Goal: Check status: Check status

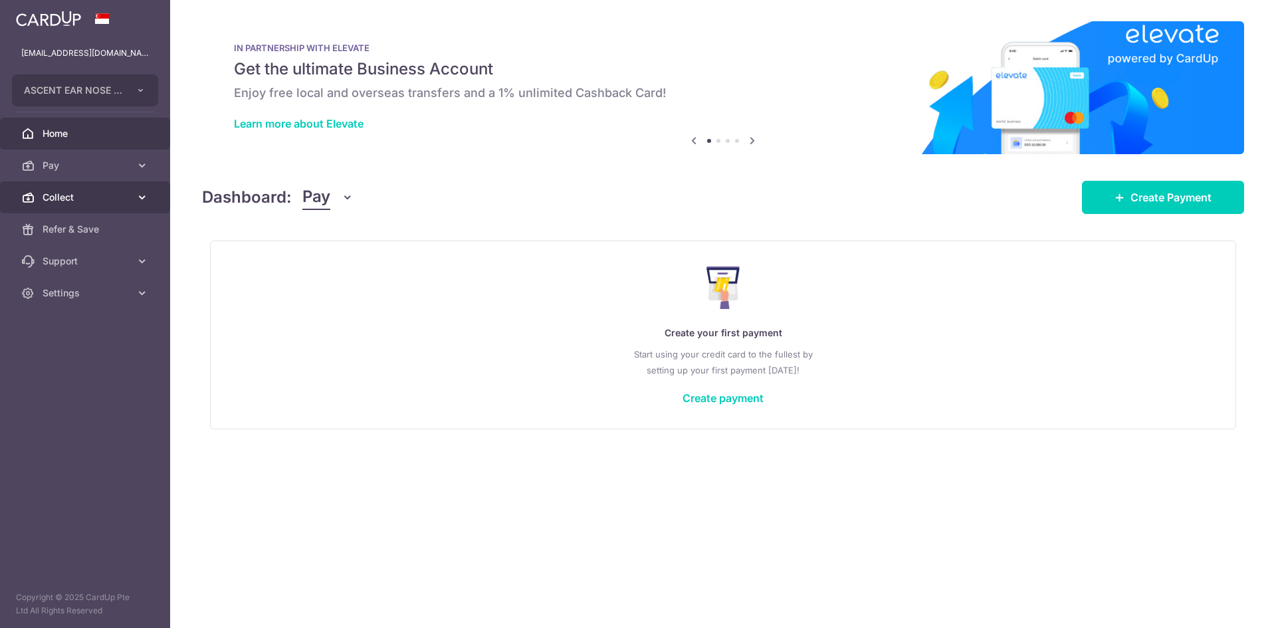
click at [66, 193] on span "Collect" at bounding box center [87, 197] width 88 height 13
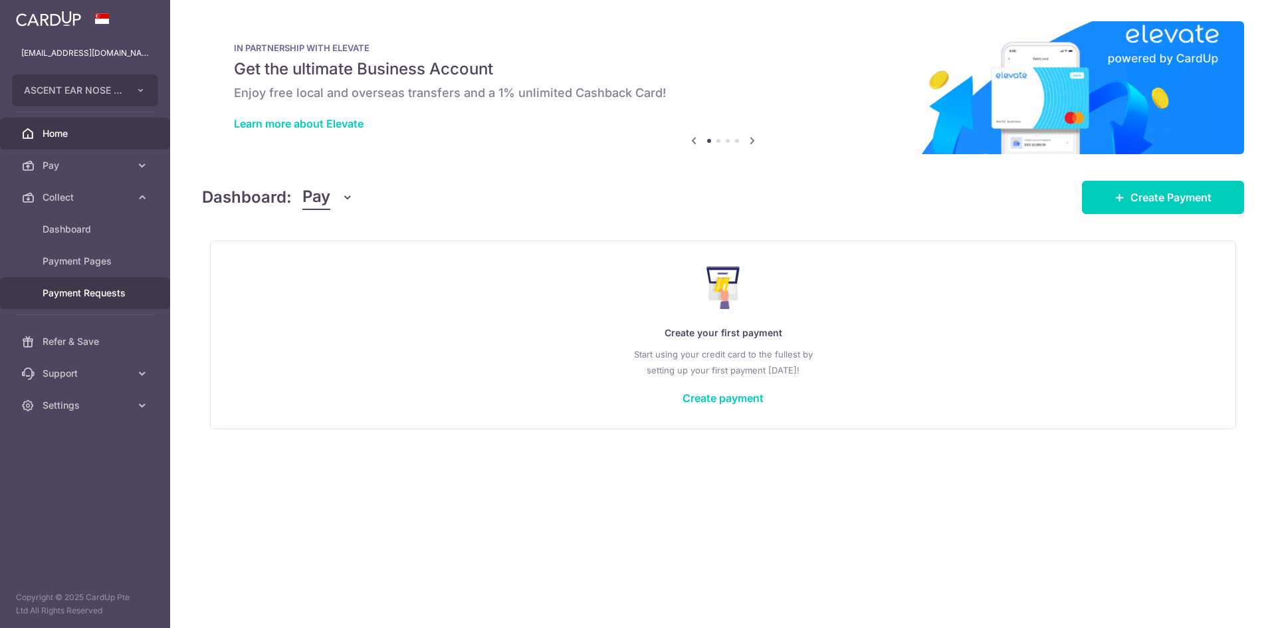
click at [76, 304] on link "Payment Requests" at bounding box center [85, 293] width 170 height 32
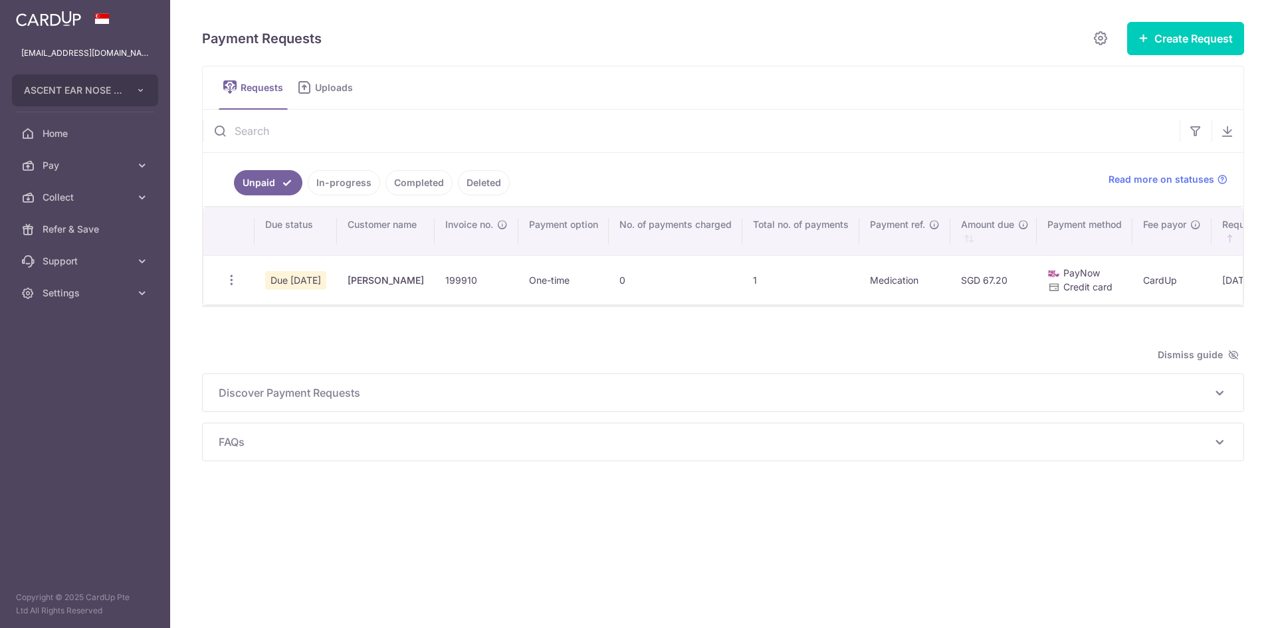
click at [358, 193] on link "In-progress" at bounding box center [344, 182] width 72 height 25
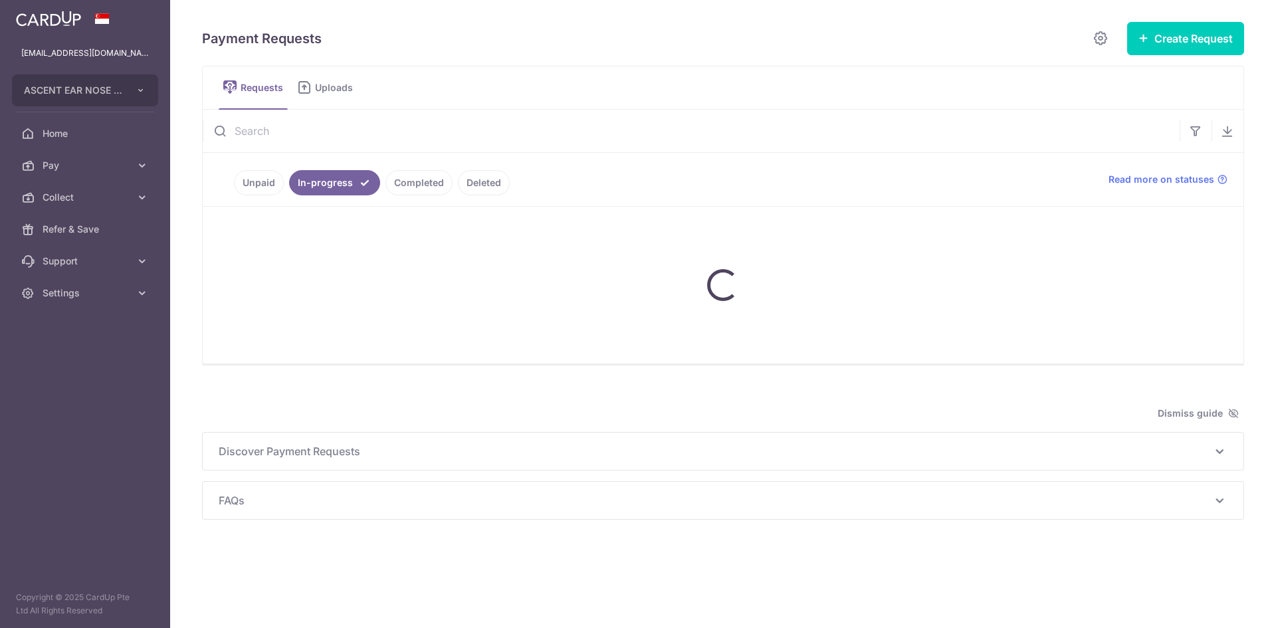
click at [409, 181] on link "Completed" at bounding box center [419, 182] width 67 height 25
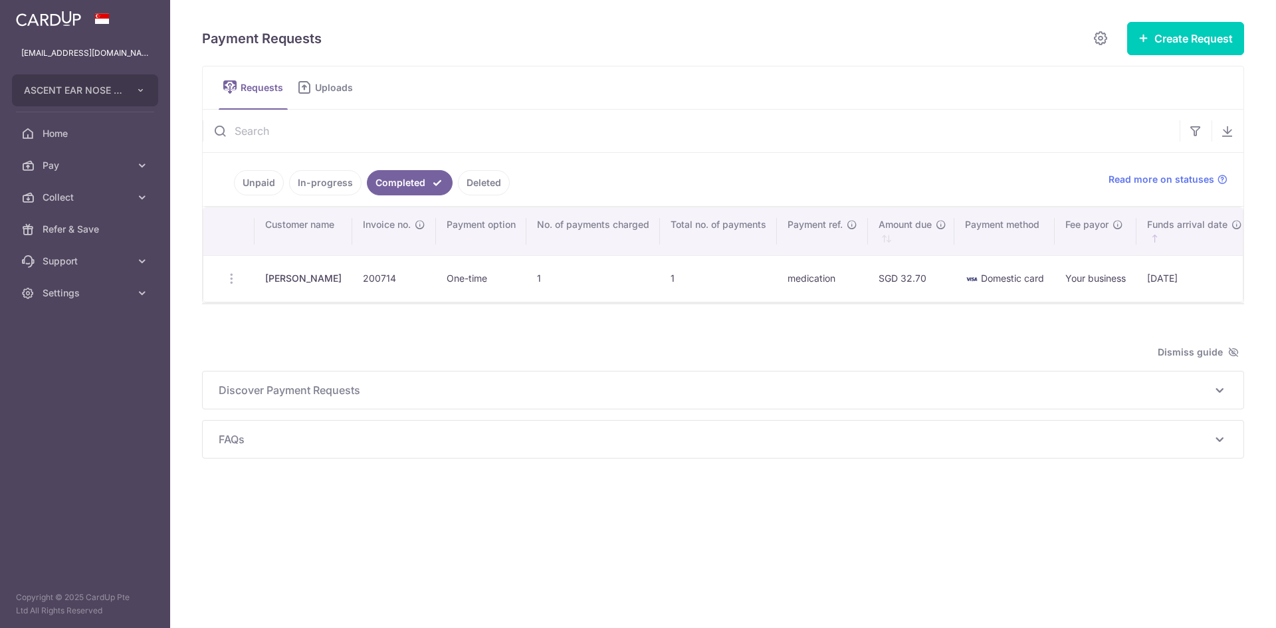
click at [318, 183] on link "In-progress" at bounding box center [325, 182] width 72 height 25
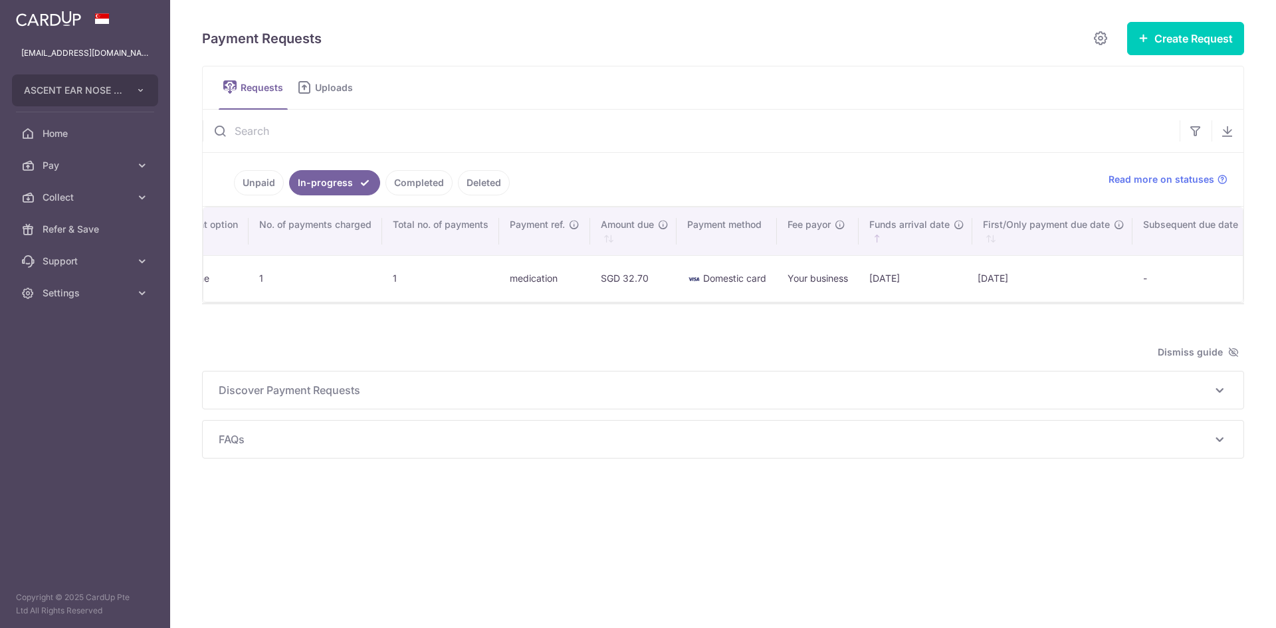
scroll to position [0, 324]
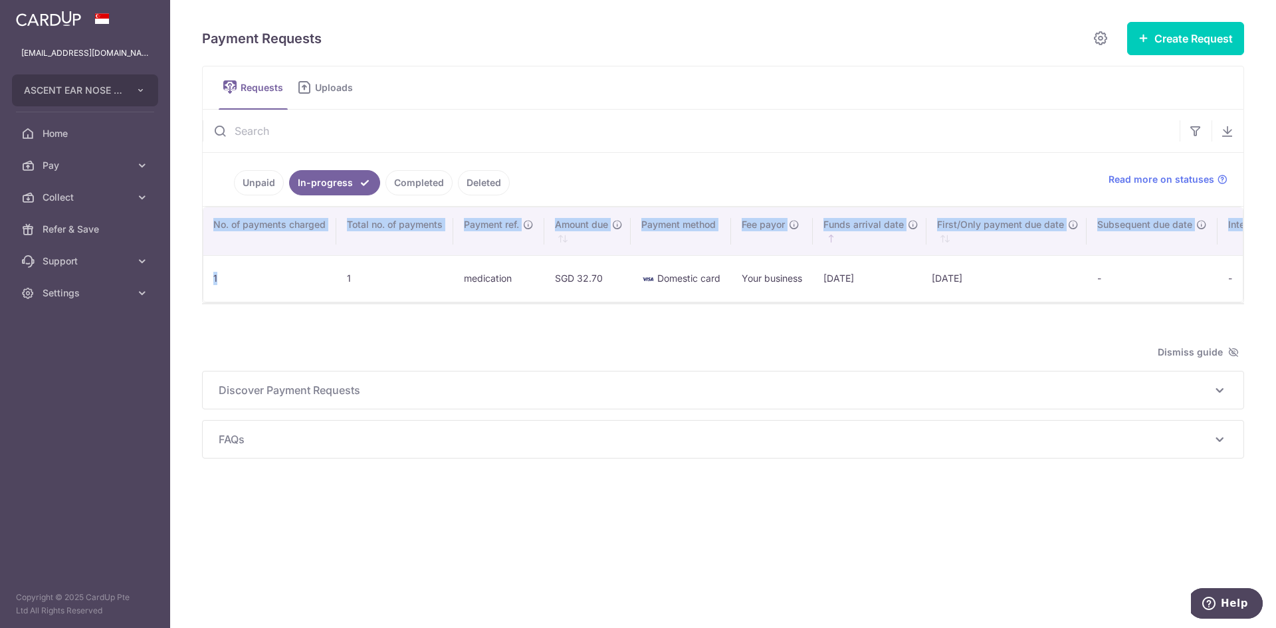
drag, startPoint x: 456, startPoint y: 308, endPoint x: 273, endPoint y: 289, distance: 183.8
click at [285, 293] on div "Search: Customer name Invoice no. Payment option No. of payments charged Total …" at bounding box center [723, 255] width 1041 height 96
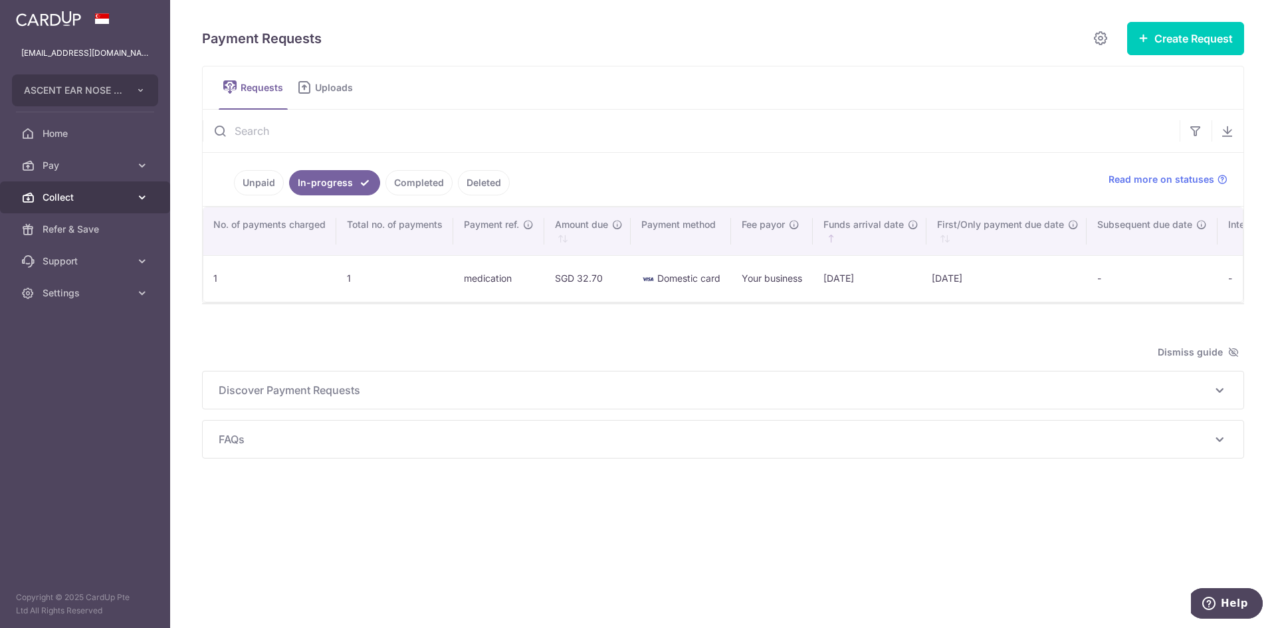
click at [137, 194] on icon at bounding box center [142, 197] width 13 height 13
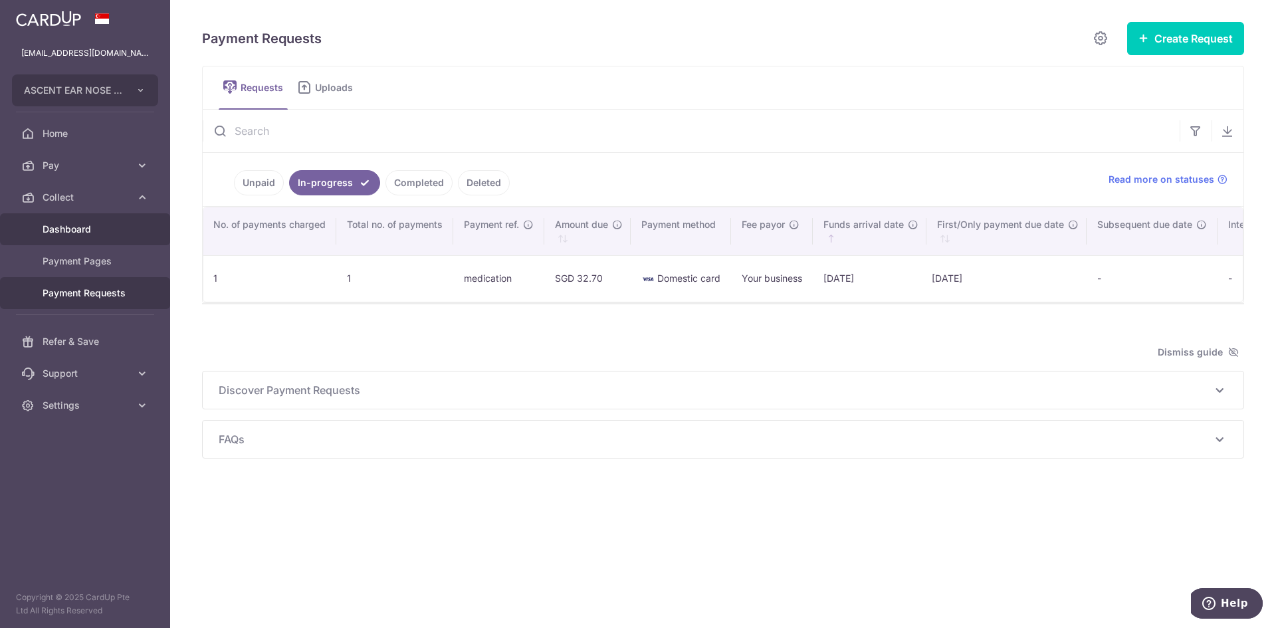
click at [113, 235] on span "Dashboard" at bounding box center [87, 229] width 88 height 13
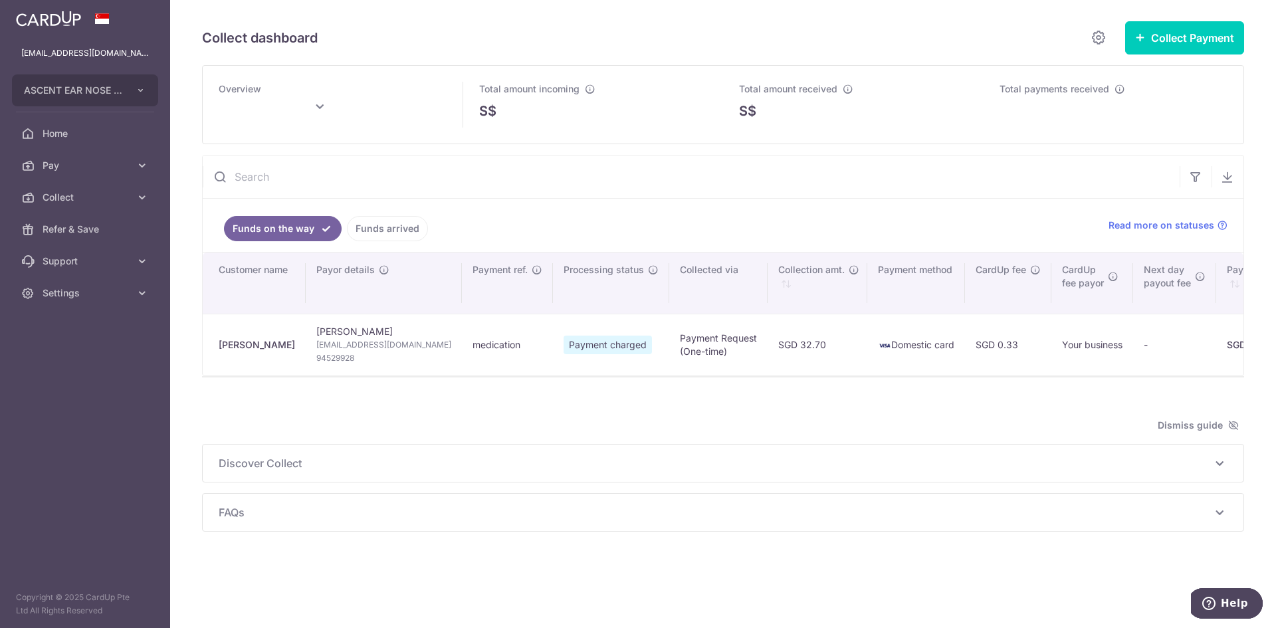
click at [375, 229] on link "Funds arrived" at bounding box center [387, 228] width 81 height 25
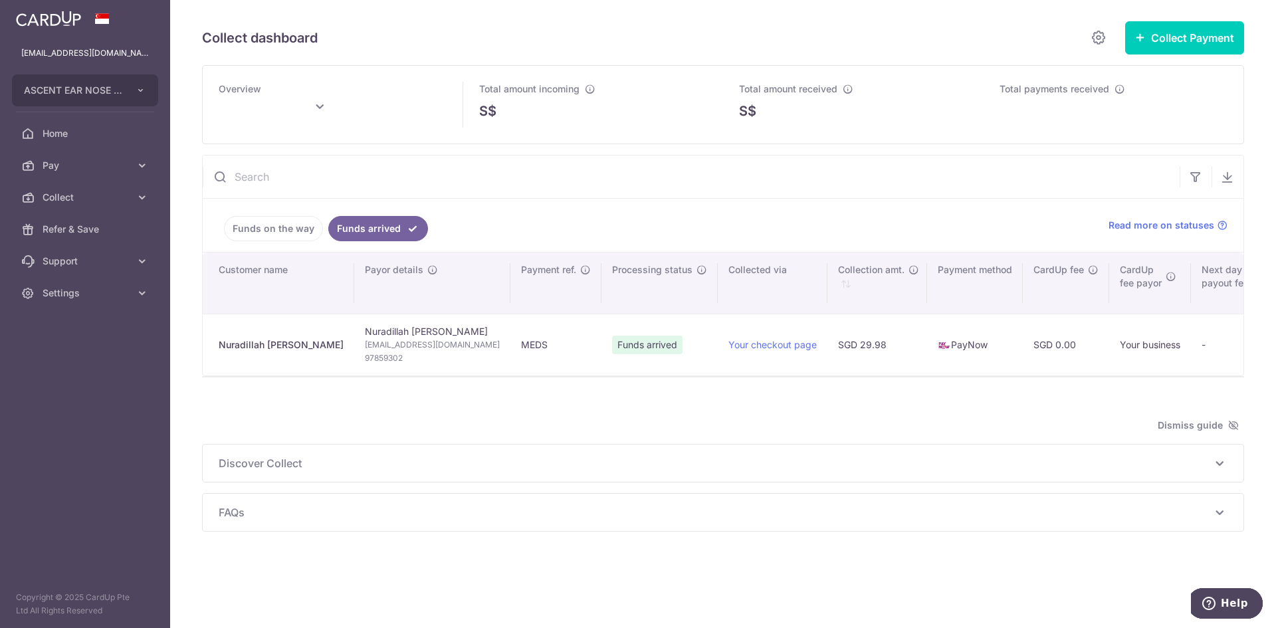
type input "[DATE]"
drag, startPoint x: 384, startPoint y: 375, endPoint x: 291, endPoint y: 368, distance: 93.3
click at [291, 368] on tr "Nuradillah [PERSON_NAME] Nuradillah Binte [PERSON_NAME] [PERSON_NAME][EMAIL_ADD…" at bounding box center [965, 345] width 1524 height 62
click at [287, 230] on link "Funds on the way" at bounding box center [273, 228] width 99 height 25
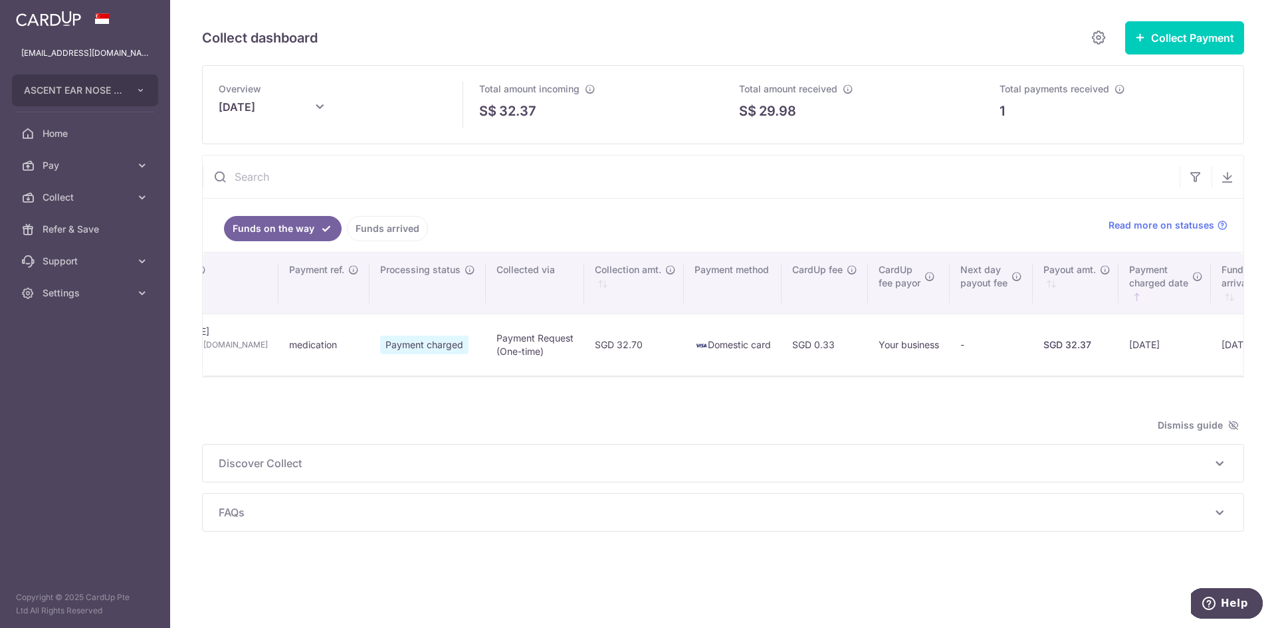
scroll to position [0, 195]
drag, startPoint x: 643, startPoint y: 348, endPoint x: 625, endPoint y: 346, distance: 18.0
click at [672, 346] on td "Domestic card" at bounding box center [721, 345] width 98 height 62
click at [672, 363] on td "Domestic card" at bounding box center [721, 345] width 98 height 62
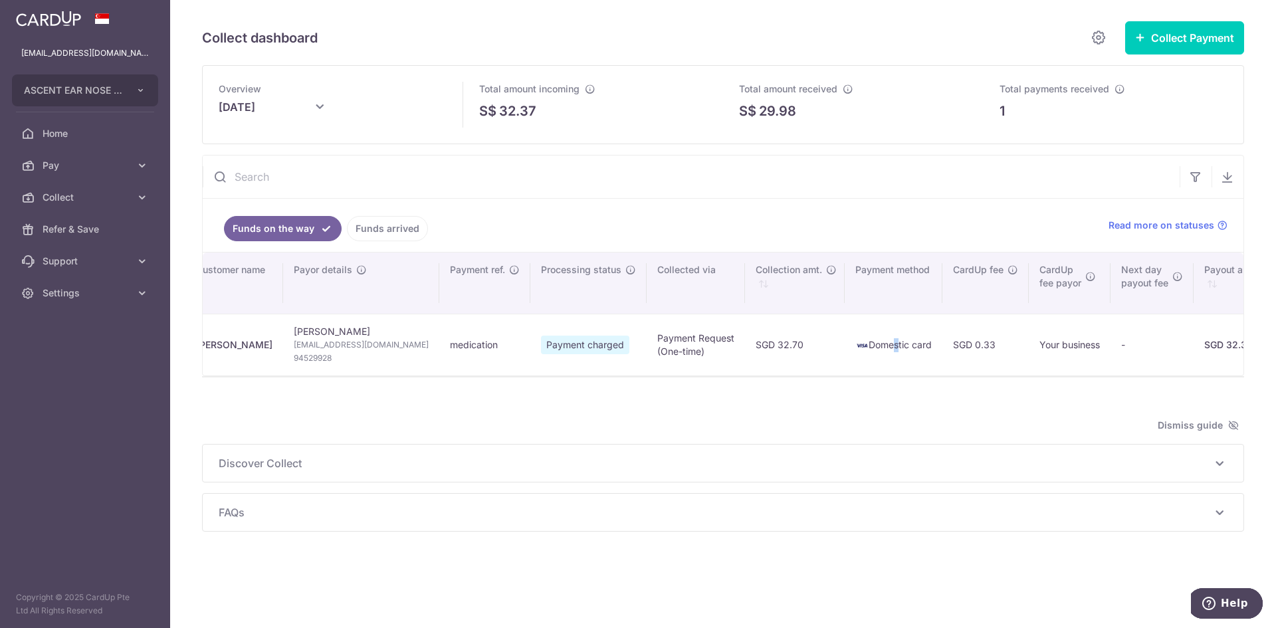
scroll to position [0, 0]
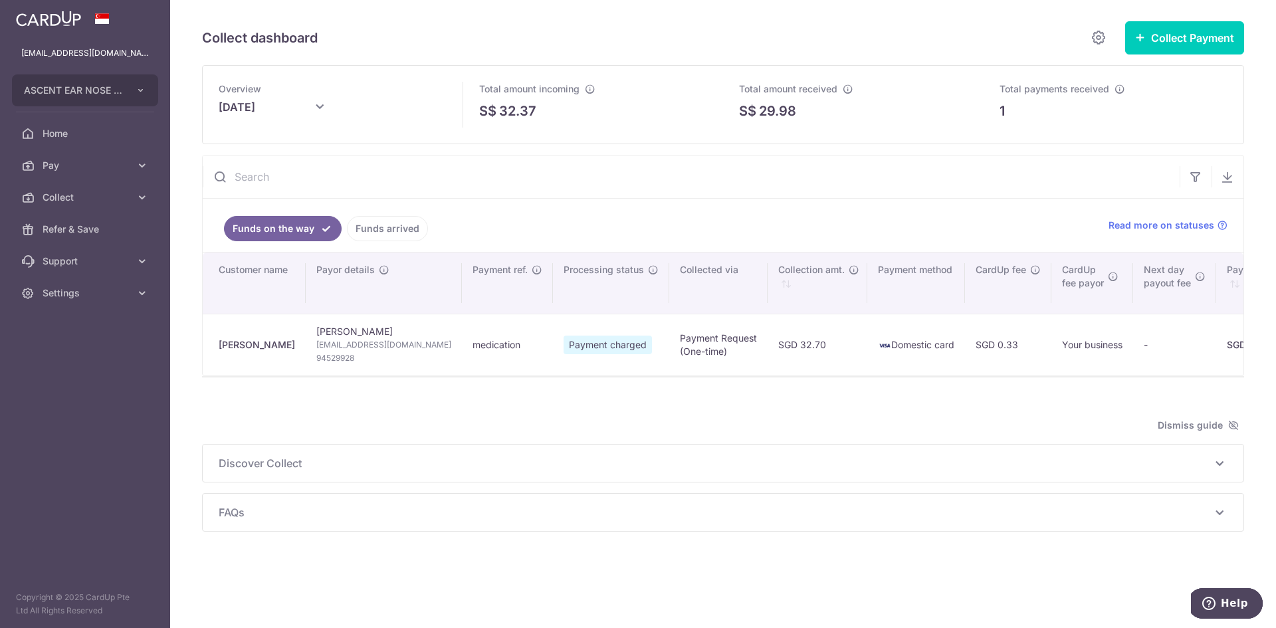
drag, startPoint x: 423, startPoint y: 467, endPoint x: 382, endPoint y: 449, distance: 44.1
click at [393, 457] on div "Discover Collect The multiple ways to collect payments: via Payment Requests To…" at bounding box center [723, 463] width 1041 height 37
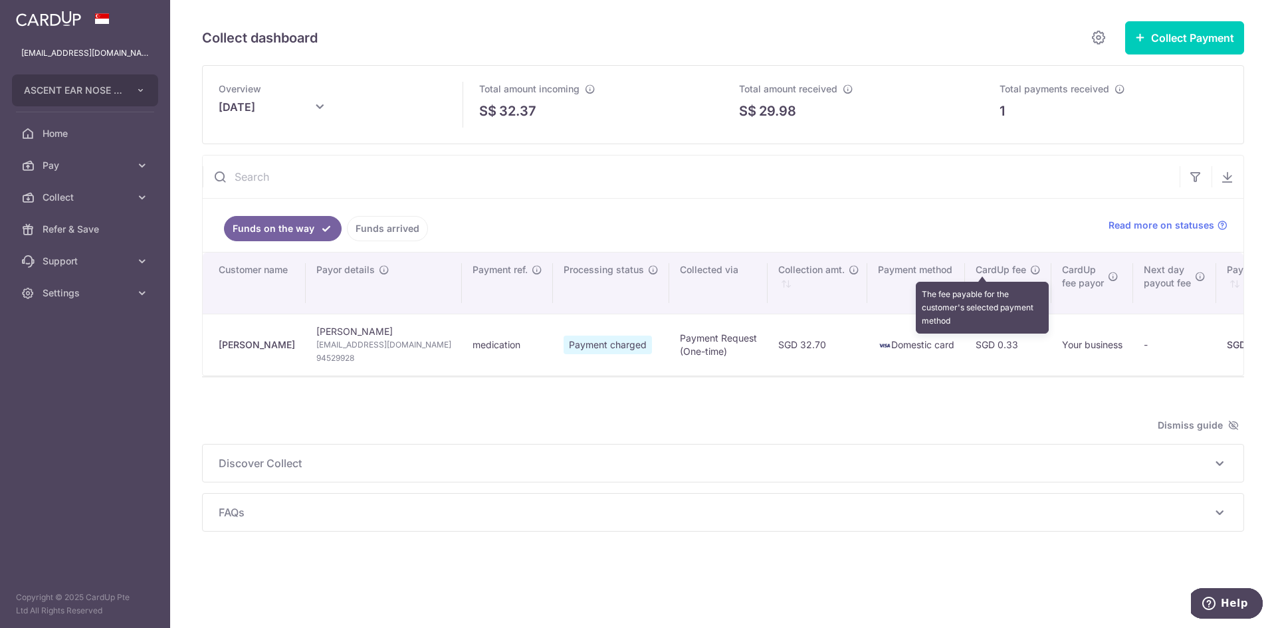
click at [1030, 269] on icon "\a \a CardUp fee\a \a \a" at bounding box center [1035, 270] width 11 height 11
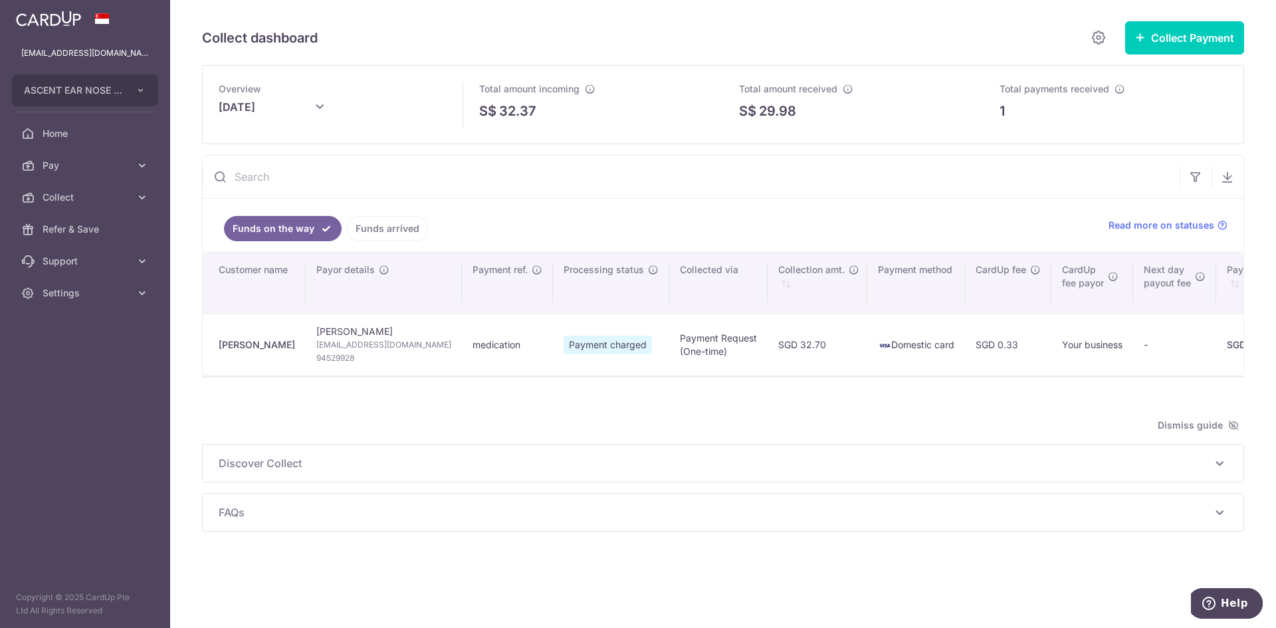
click at [379, 227] on link "Funds arrived" at bounding box center [387, 228] width 81 height 25
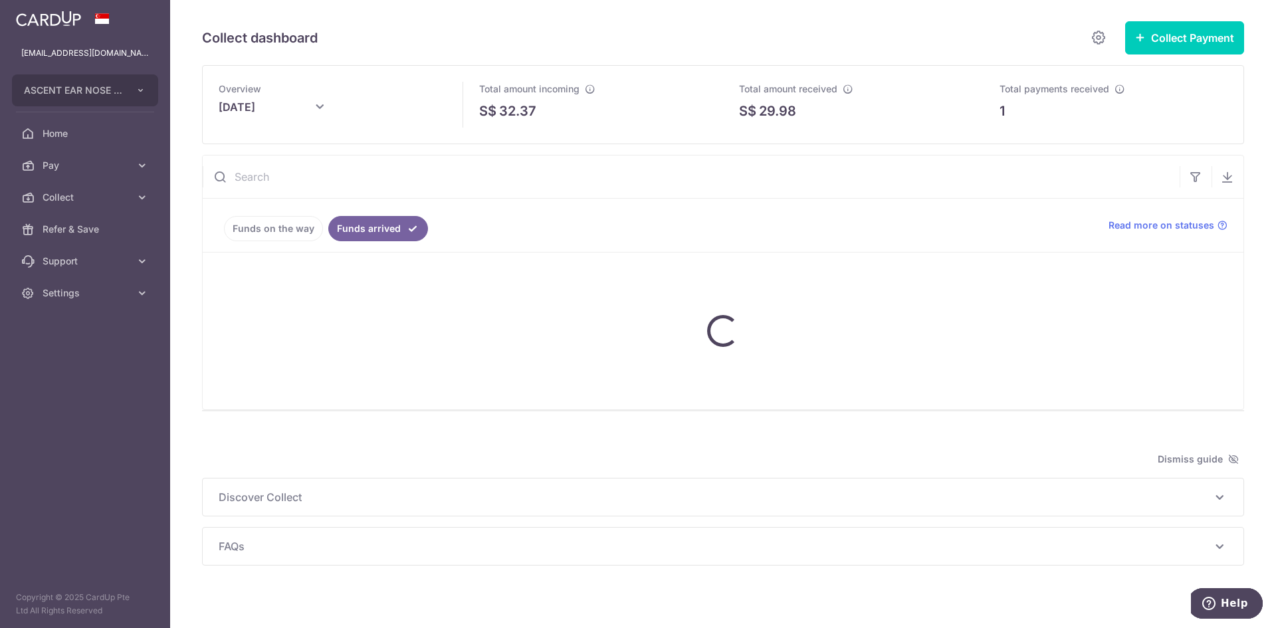
click at [279, 228] on link "Funds on the way" at bounding box center [273, 228] width 99 height 25
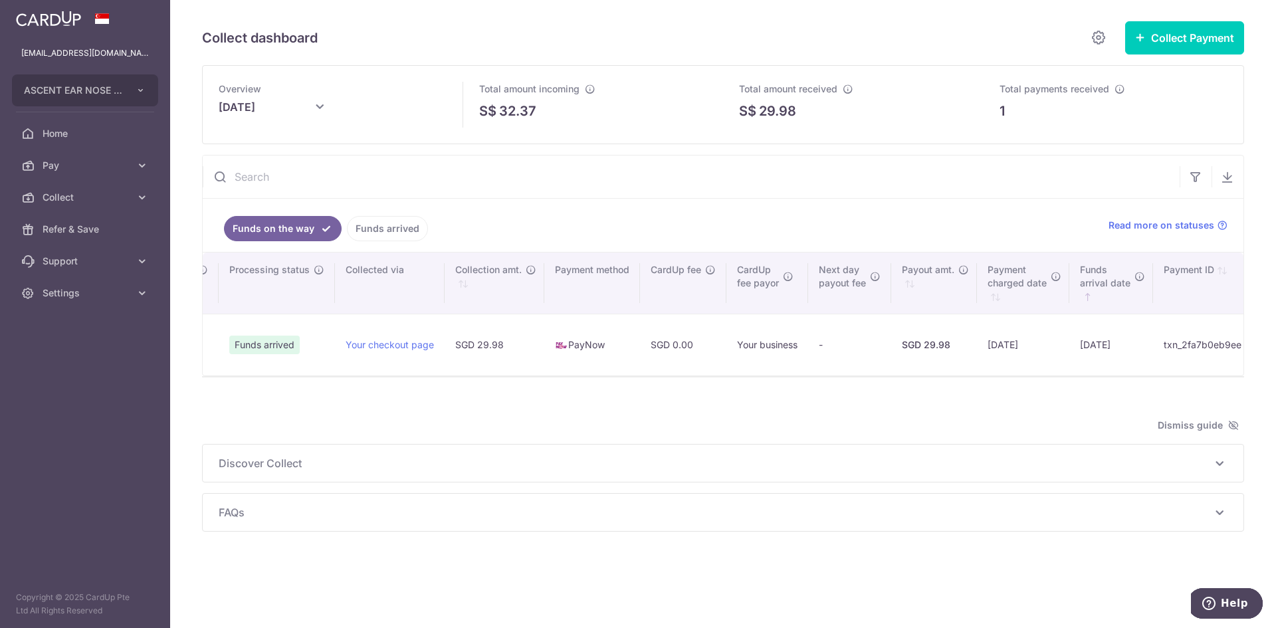
scroll to position [0, 413]
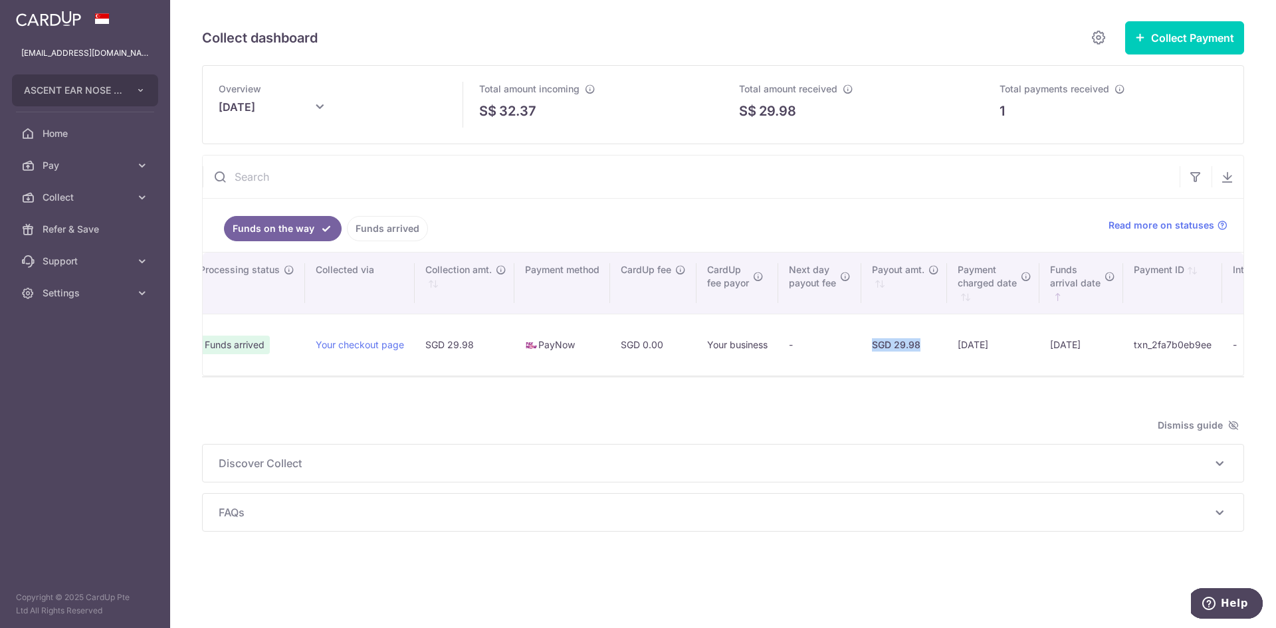
drag, startPoint x: 856, startPoint y: 370, endPoint x: 800, endPoint y: 371, distance: 55.8
click at [862, 370] on td "SGD 29.98" at bounding box center [905, 345] width 86 height 62
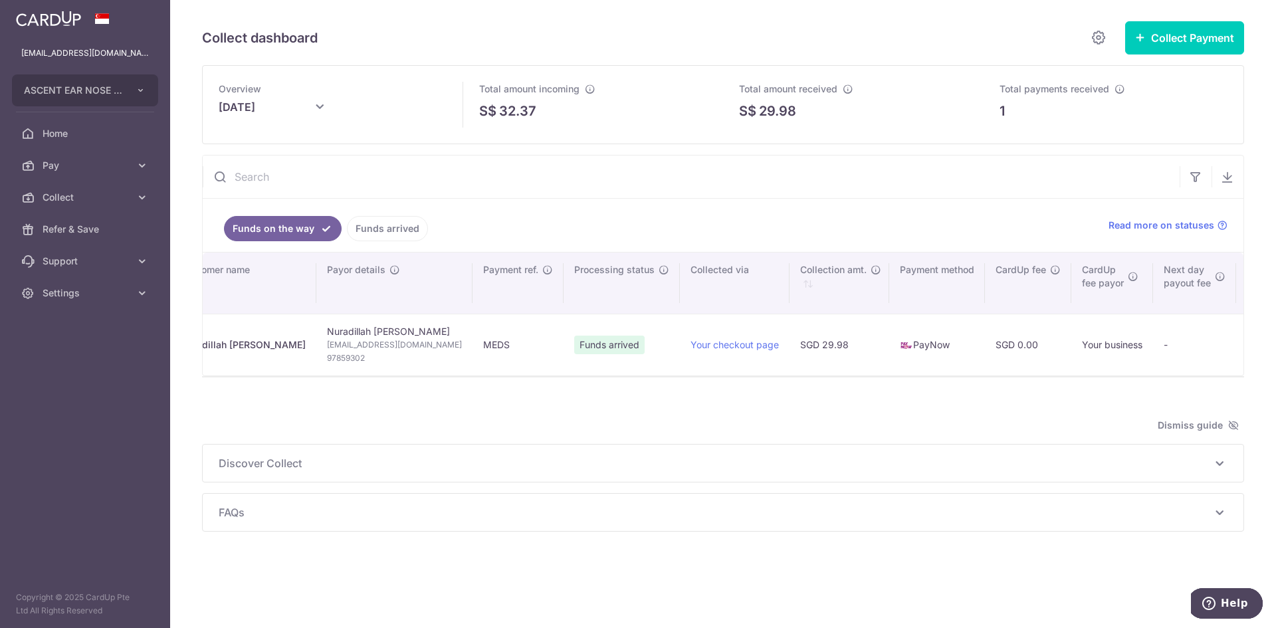
scroll to position [0, 0]
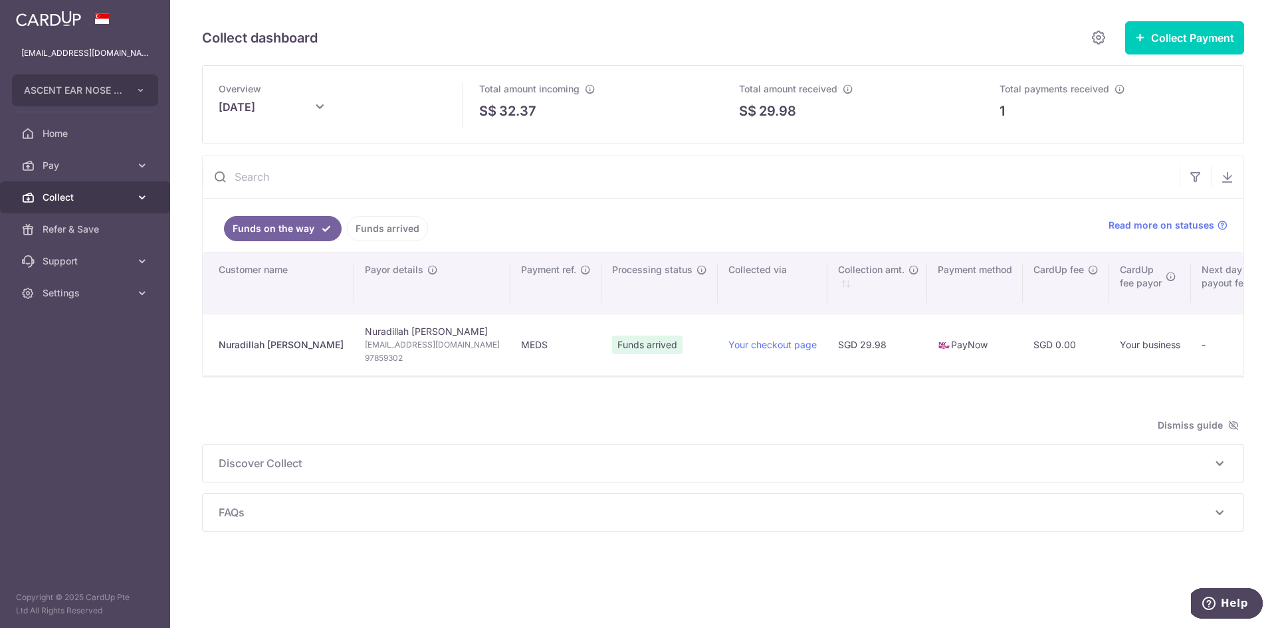
click at [115, 207] on link "Collect" at bounding box center [85, 197] width 170 height 32
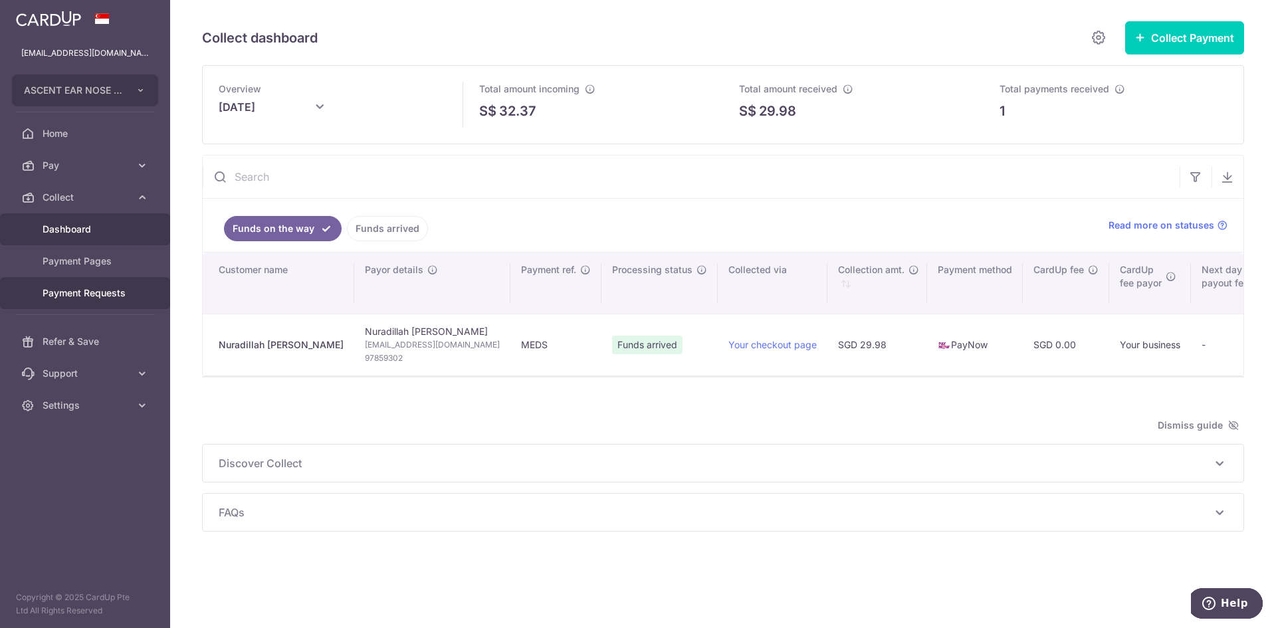
click at [108, 289] on span "Payment Requests" at bounding box center [87, 293] width 88 height 13
